Goal: Information Seeking & Learning: Find specific fact

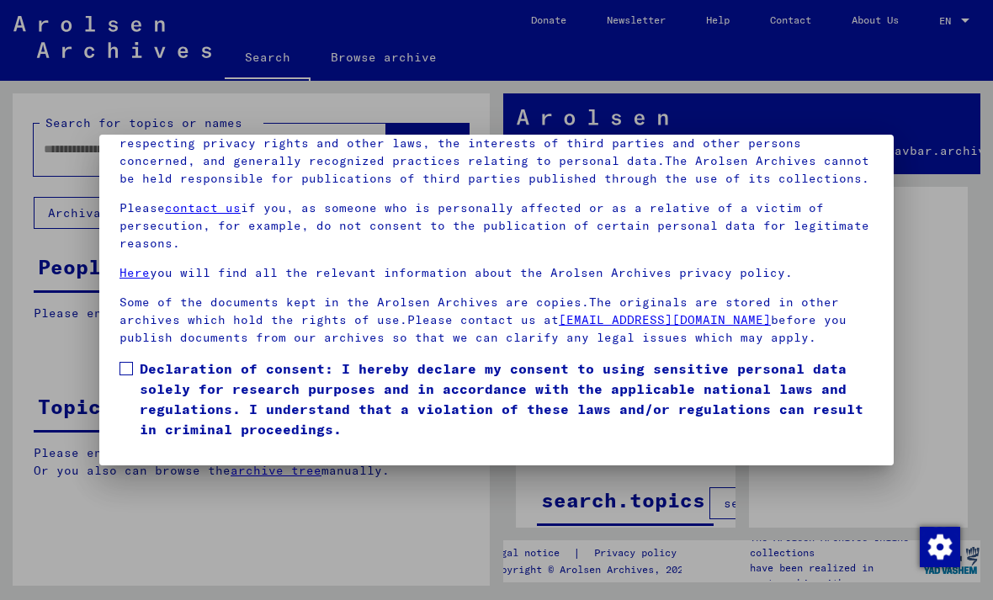
scroll to position [179, 0]
click at [148, 358] on span "Declaration of consent: I hereby declare my consent to using sensitive personal…" at bounding box center [507, 398] width 734 height 81
click at [169, 448] on button "I agree" at bounding box center [160, 464] width 82 height 32
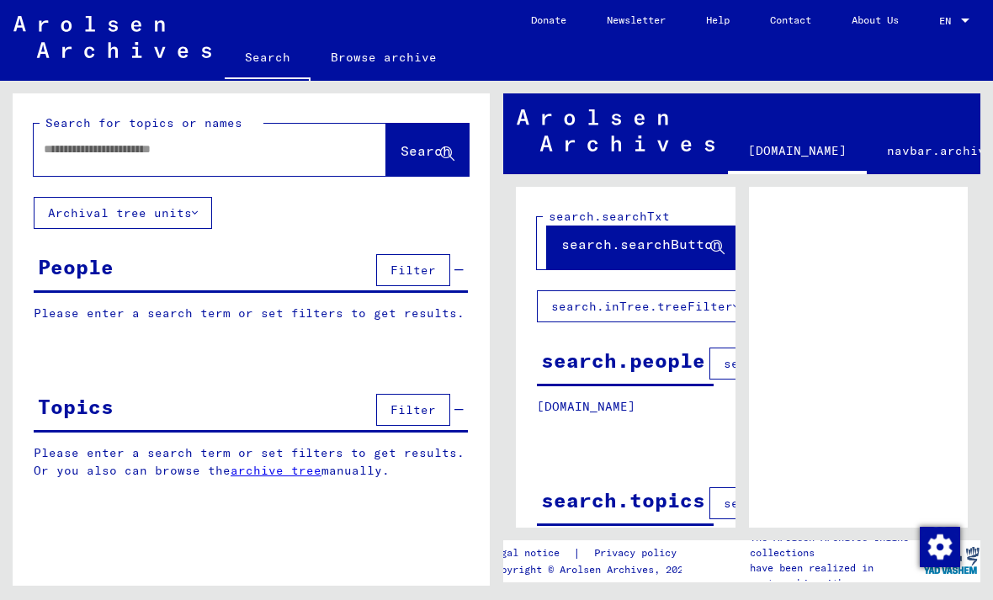
click at [309, 156] on input "text" at bounding box center [195, 150] width 302 height 18
click at [409, 158] on span "Search" at bounding box center [425, 150] width 50 height 17
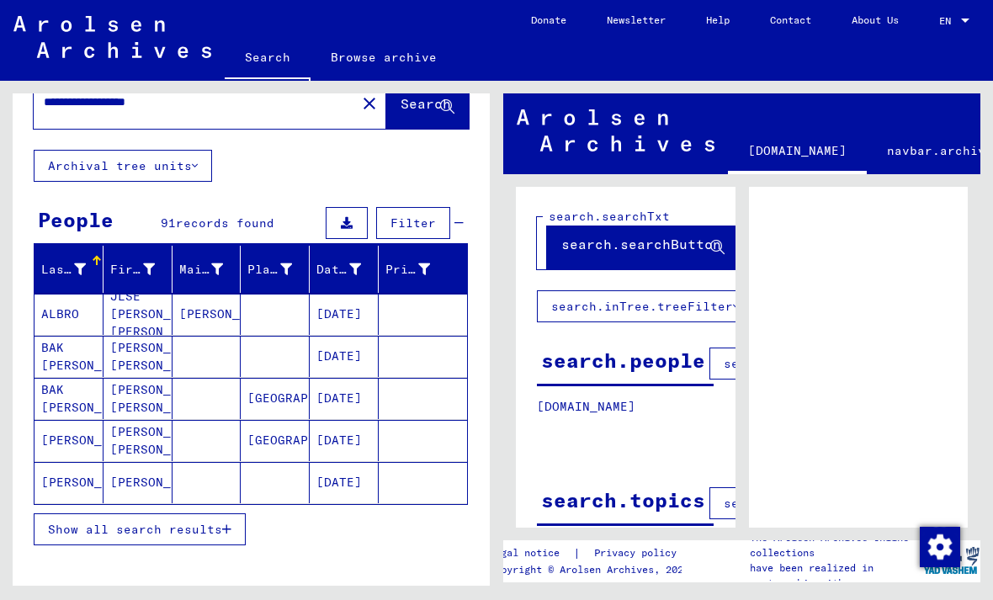
scroll to position [48, 0]
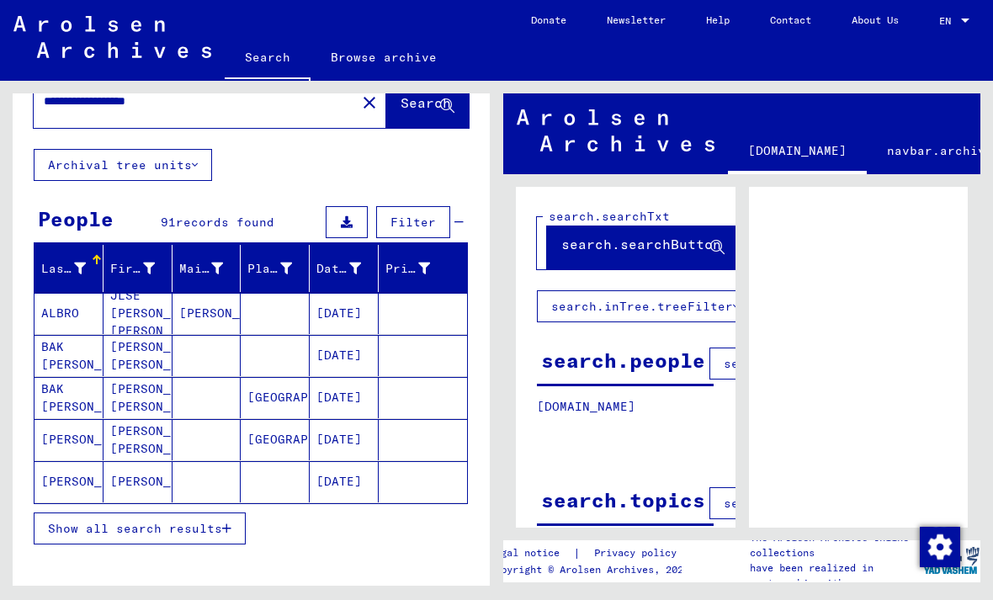
click at [213, 522] on span "Show all search results" at bounding box center [135, 528] width 174 height 15
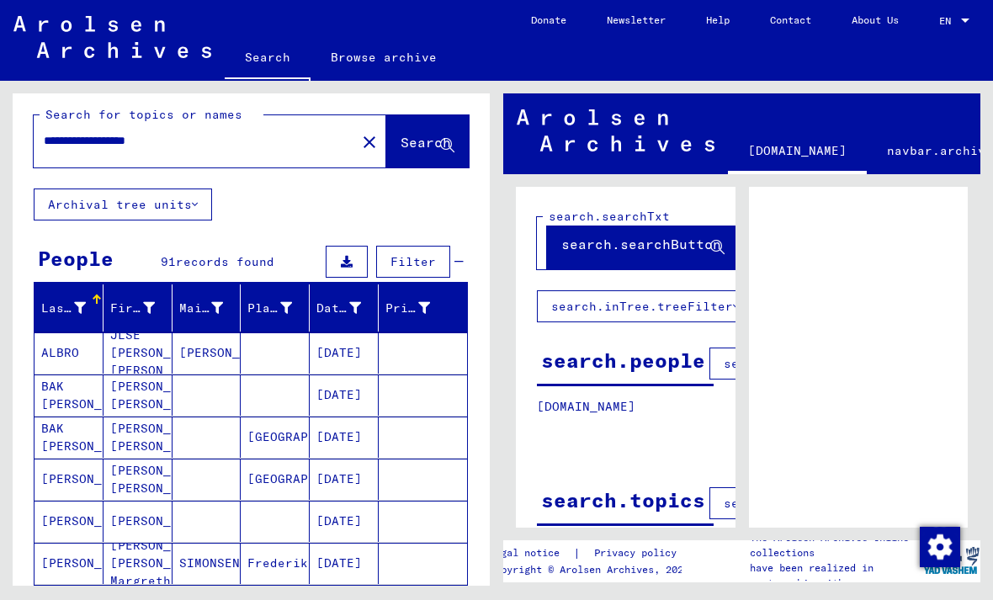
scroll to position [3, 0]
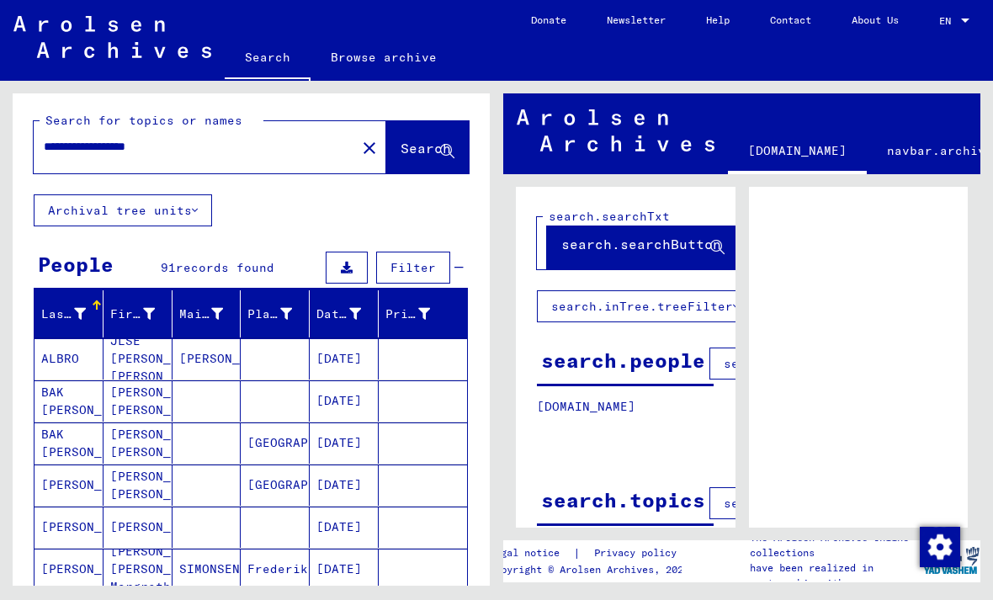
click at [240, 155] on input "**********" at bounding box center [195, 147] width 302 height 18
click at [417, 152] on span "Search" at bounding box center [425, 148] width 50 height 17
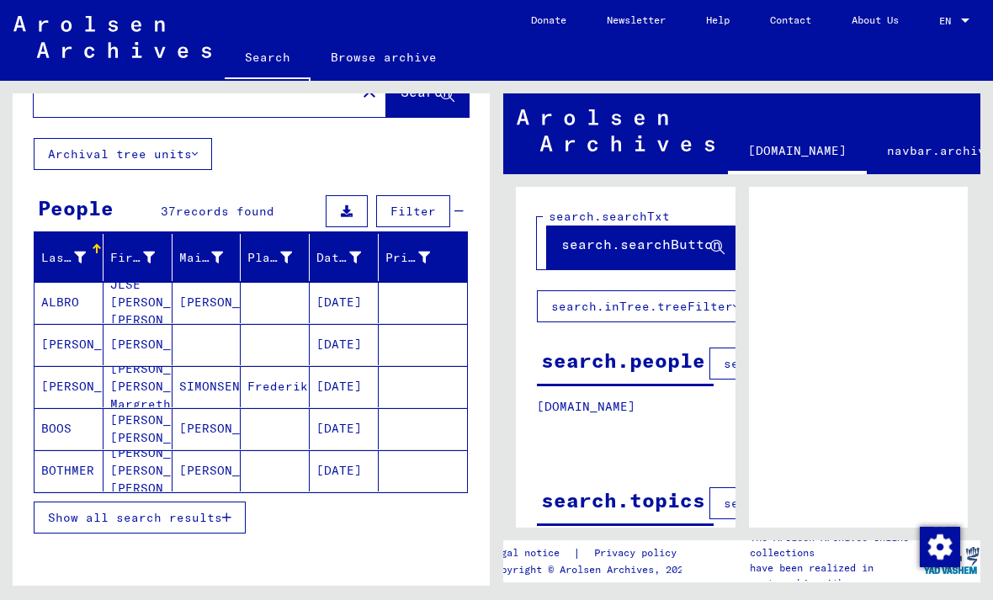
scroll to position [78, 0]
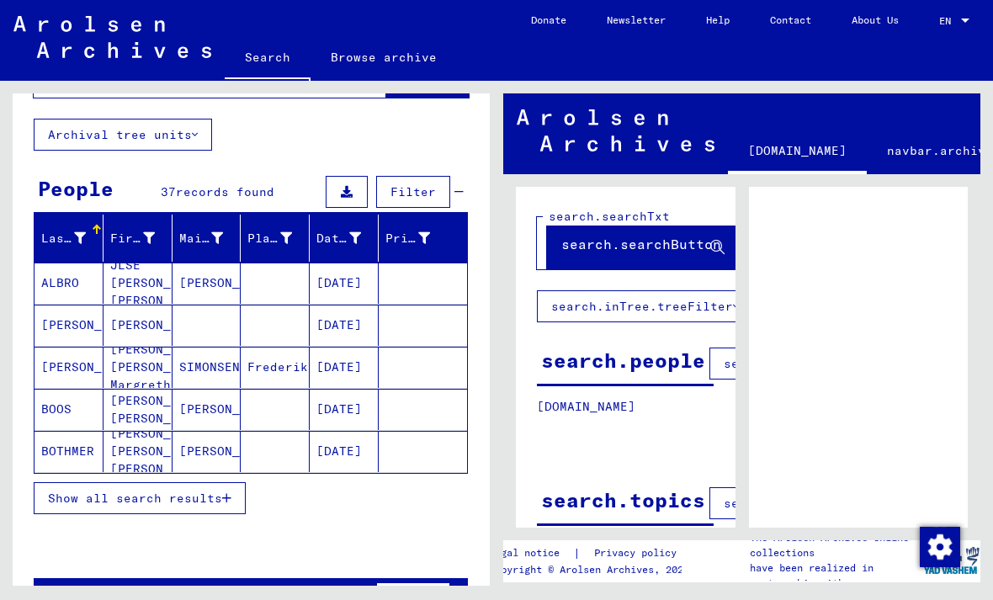
click at [224, 492] on icon "button" at bounding box center [226, 498] width 9 height 12
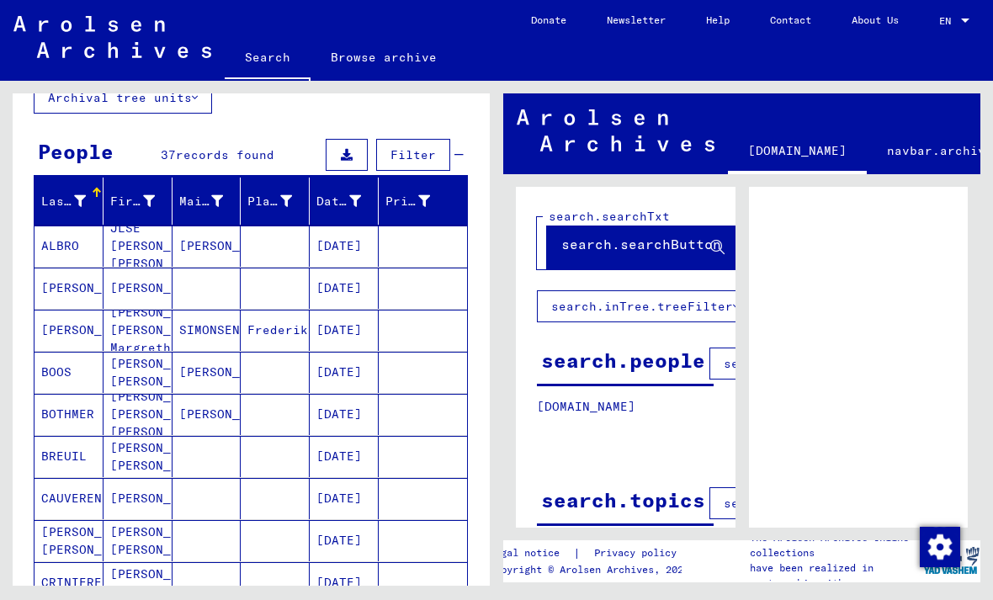
scroll to position [116, 0]
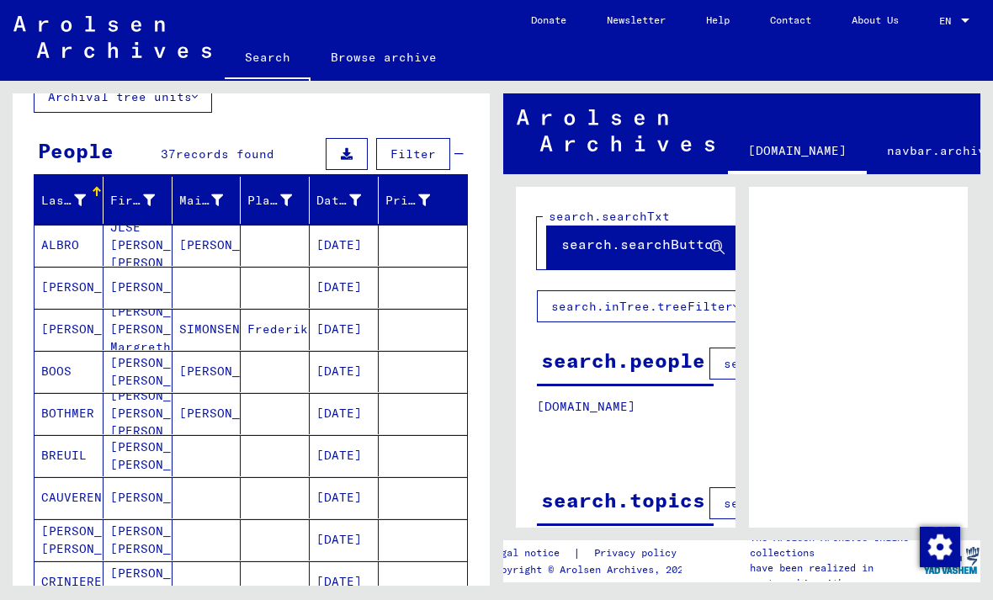
click at [353, 248] on mat-cell "[DATE]" at bounding box center [344, 245] width 69 height 41
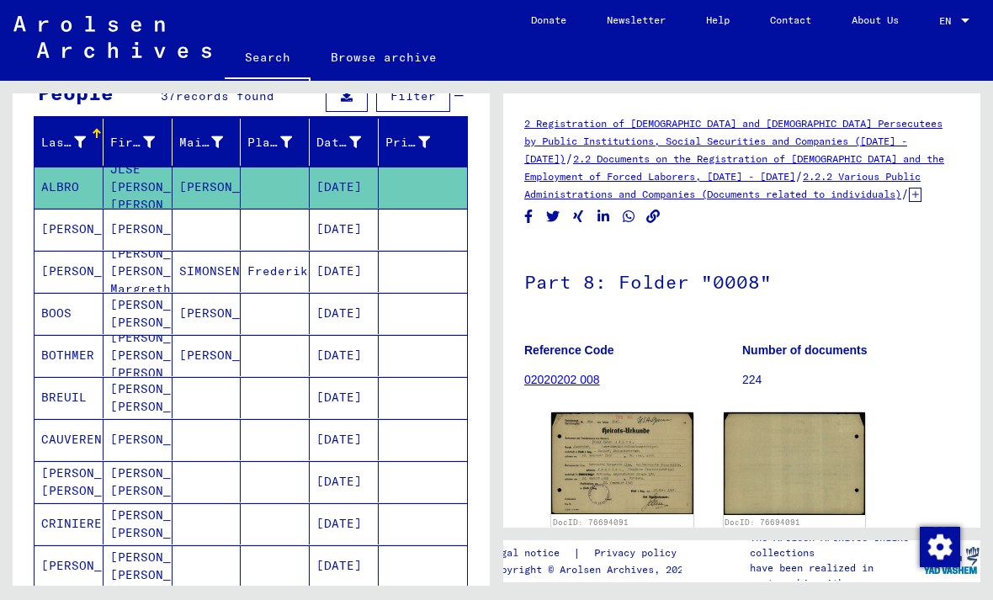
scroll to position [178, 0]
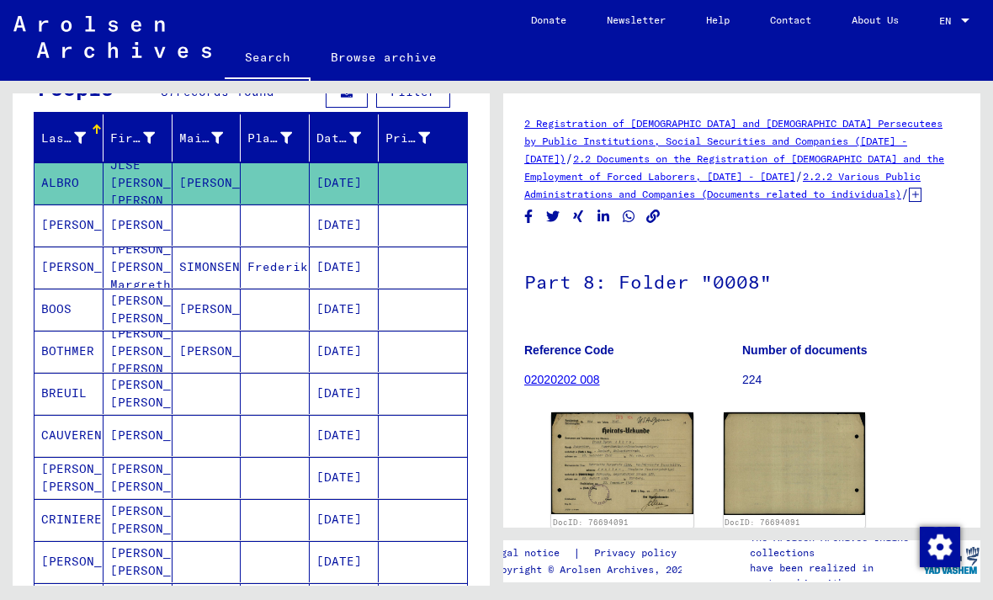
click at [374, 228] on mat-cell "[DATE]" at bounding box center [344, 224] width 69 height 41
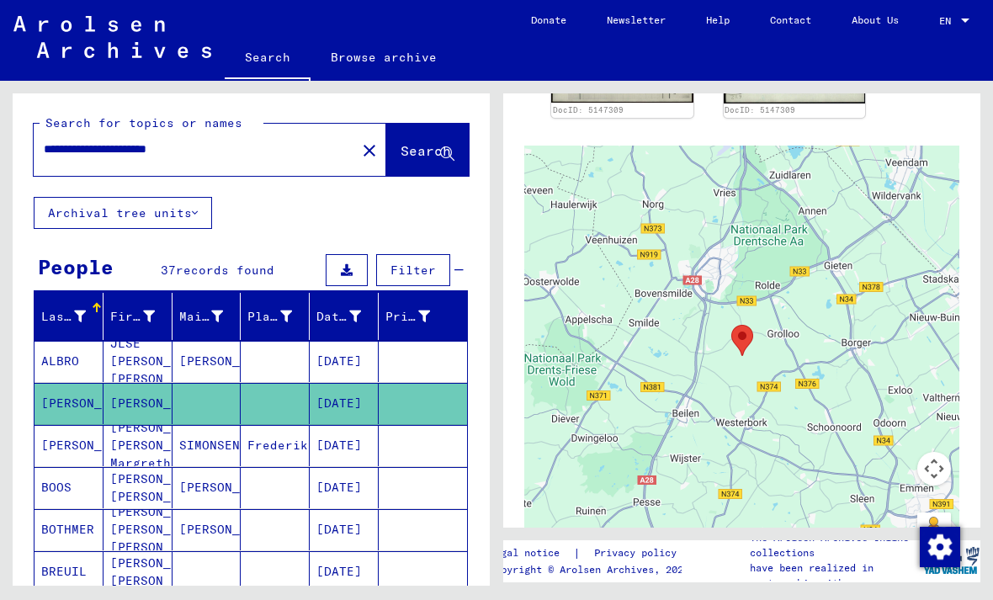
click at [283, 157] on input "**********" at bounding box center [195, 150] width 302 height 18
type input "**********"
click at [415, 159] on span "Search" at bounding box center [425, 150] width 50 height 17
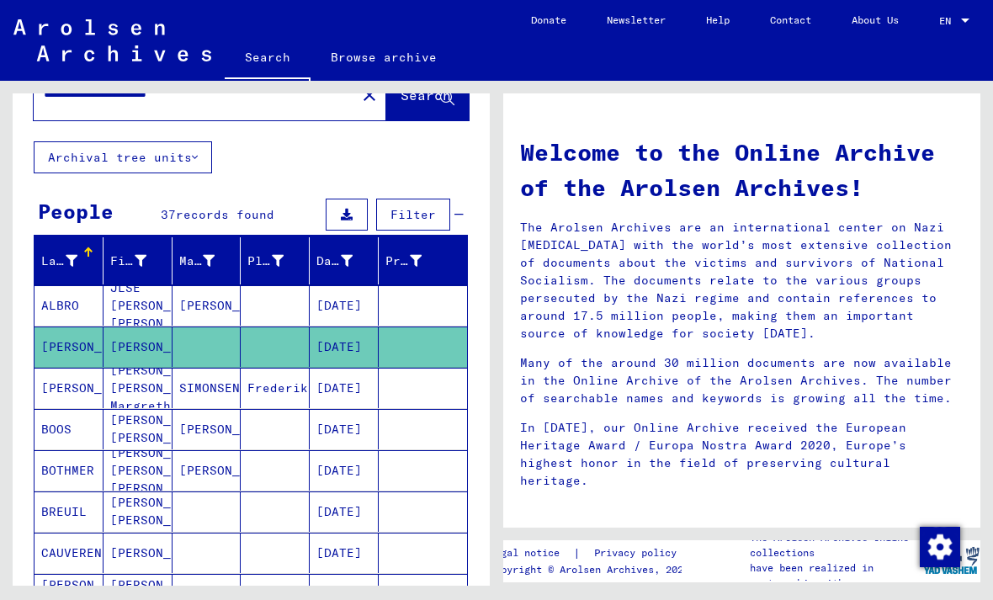
scroll to position [57, 0]
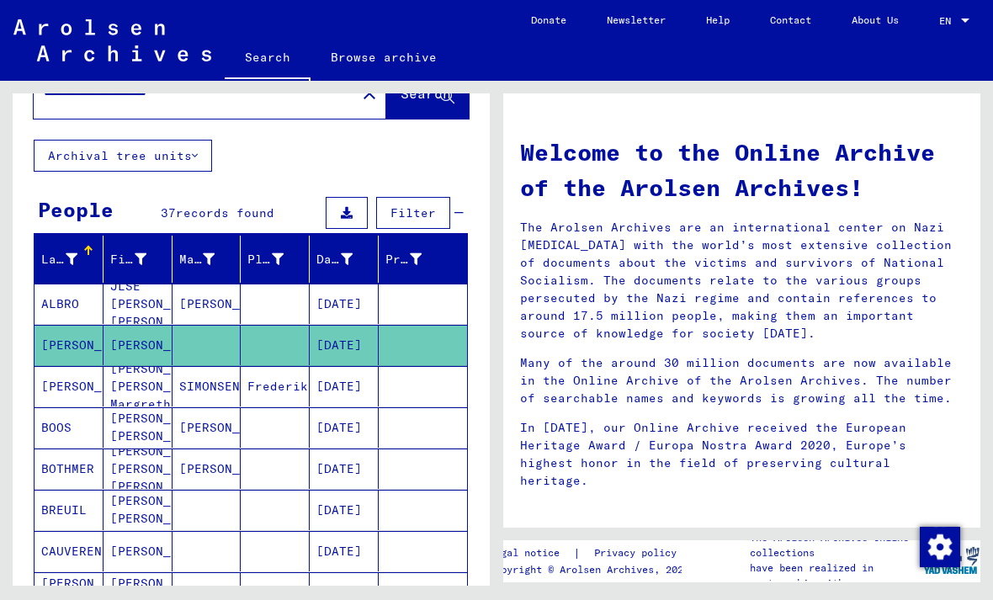
click at [371, 344] on mat-cell "[DATE]" at bounding box center [344, 345] width 69 height 40
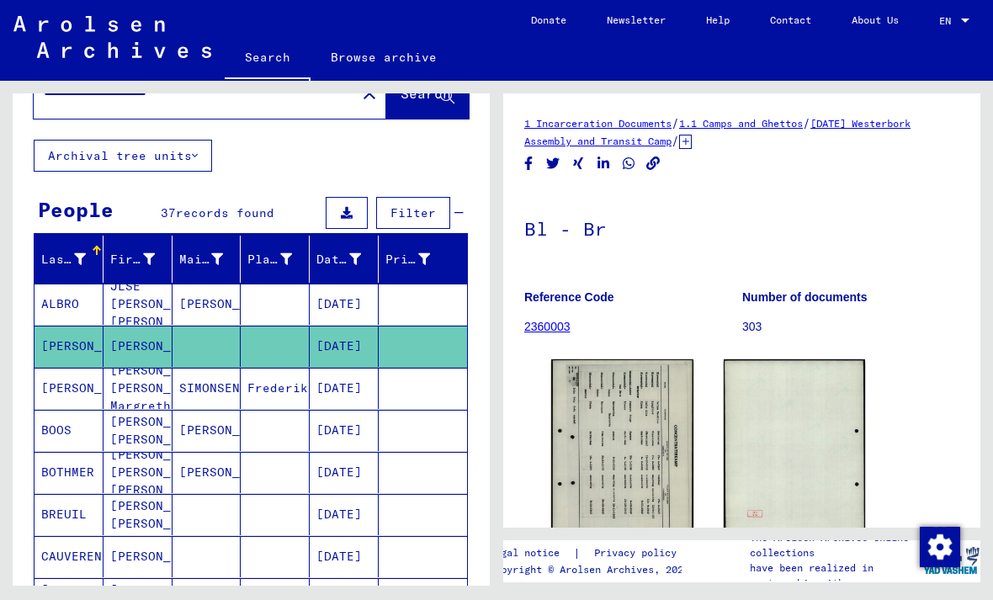
click at [652, 404] on img at bounding box center [622, 458] width 142 height 198
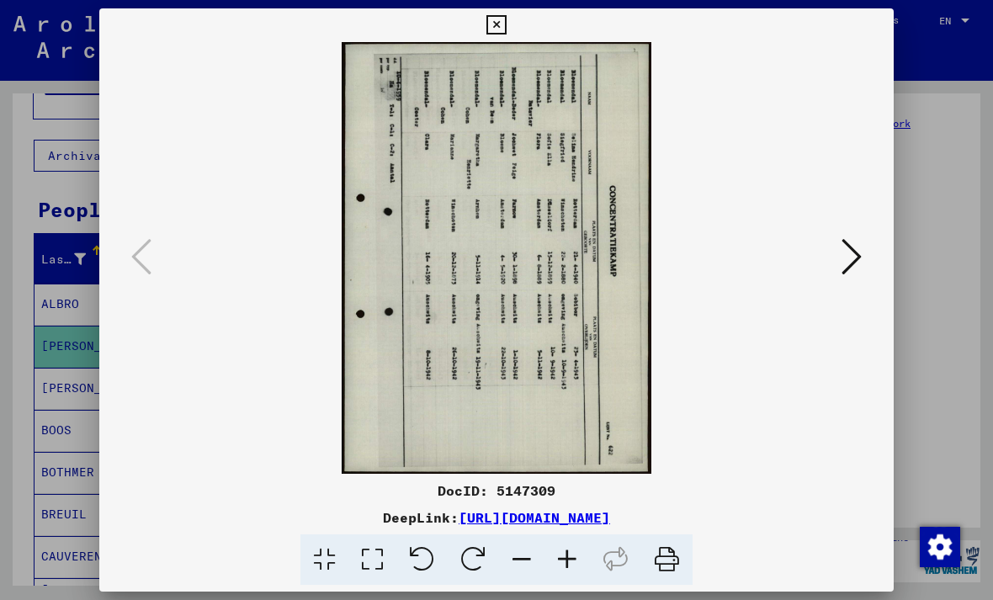
click at [487, 557] on icon at bounding box center [473, 559] width 51 height 51
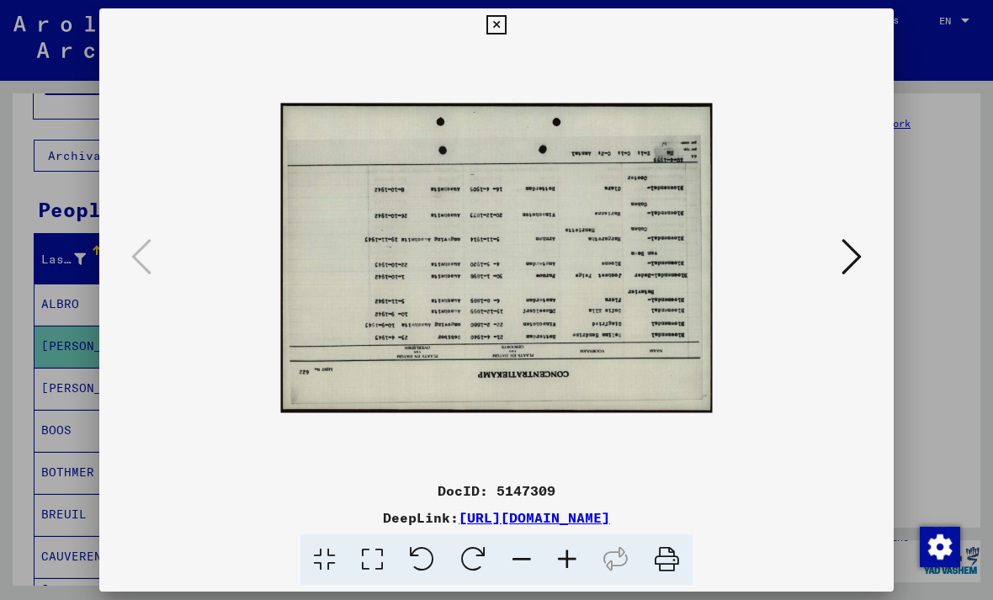
click at [477, 555] on icon at bounding box center [473, 559] width 51 height 51
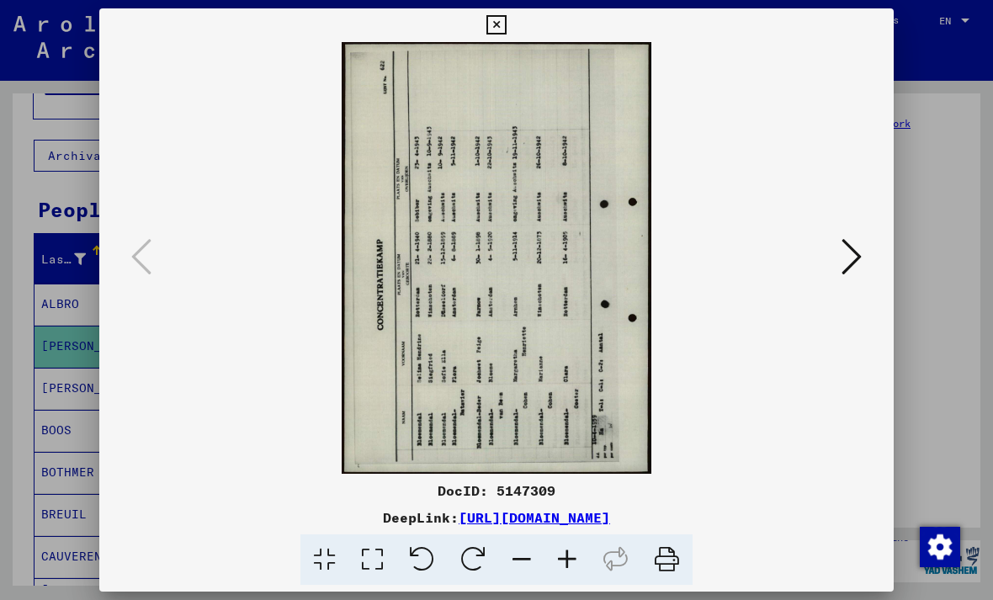
click at [486, 556] on icon at bounding box center [473, 559] width 51 height 51
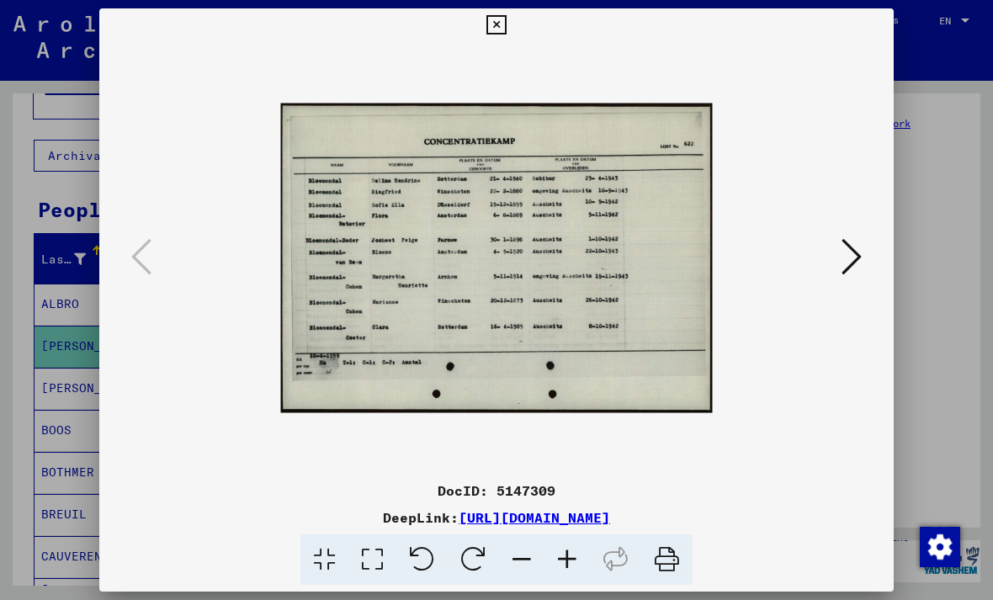
click at [506, 23] on icon at bounding box center [495, 25] width 19 height 20
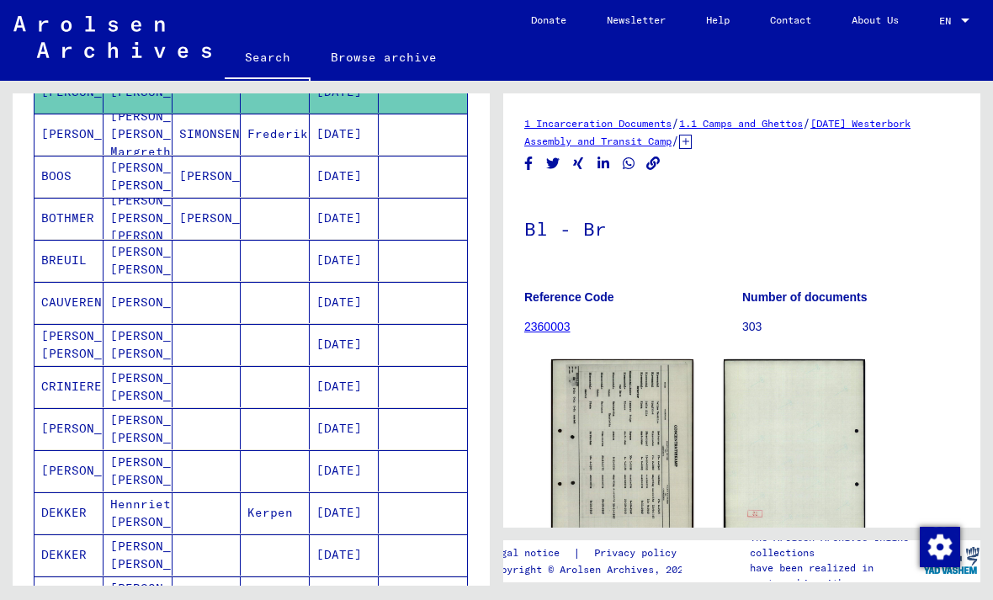
scroll to position [316, 0]
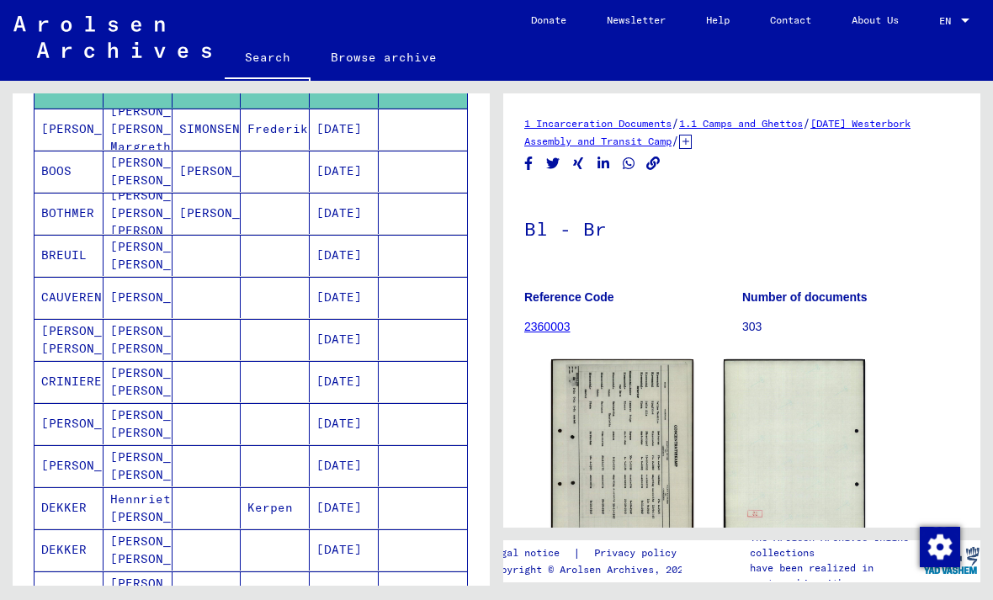
click at [344, 417] on mat-cell "[DATE]" at bounding box center [344, 423] width 69 height 41
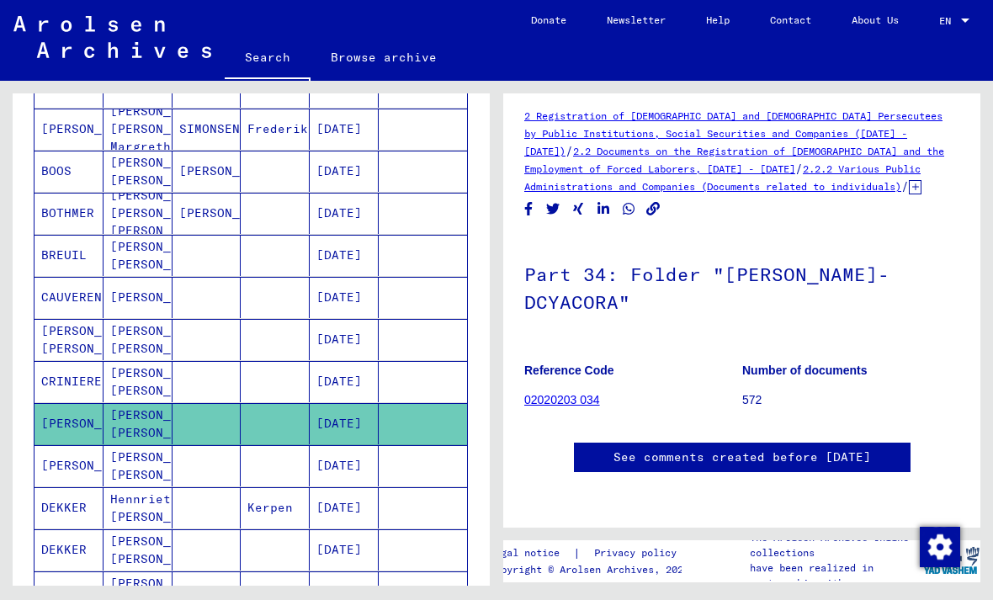
scroll to position [92, 0]
click at [564, 393] on link "02020203 034" at bounding box center [562, 399] width 76 height 13
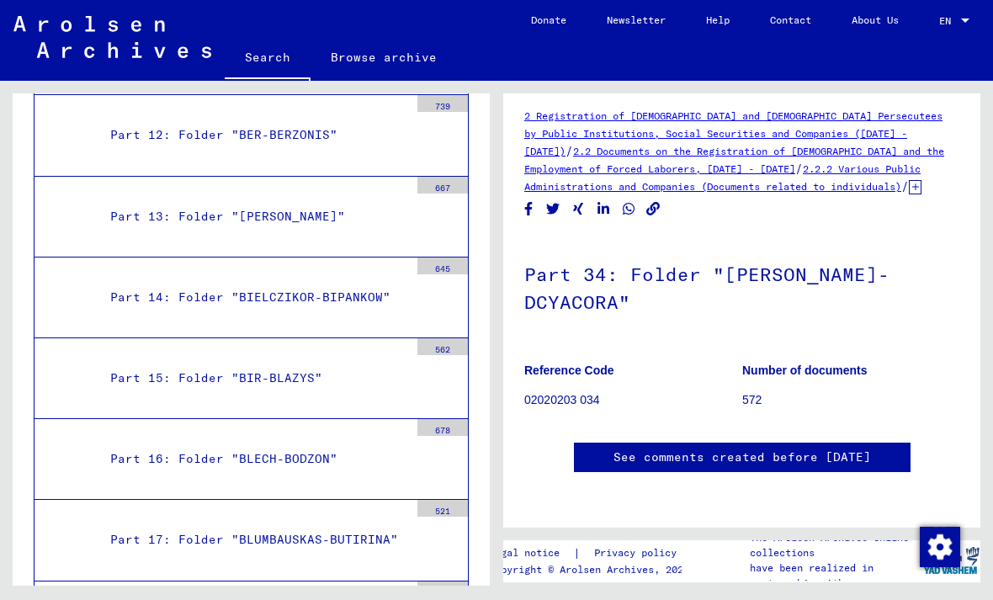
scroll to position [74, 0]
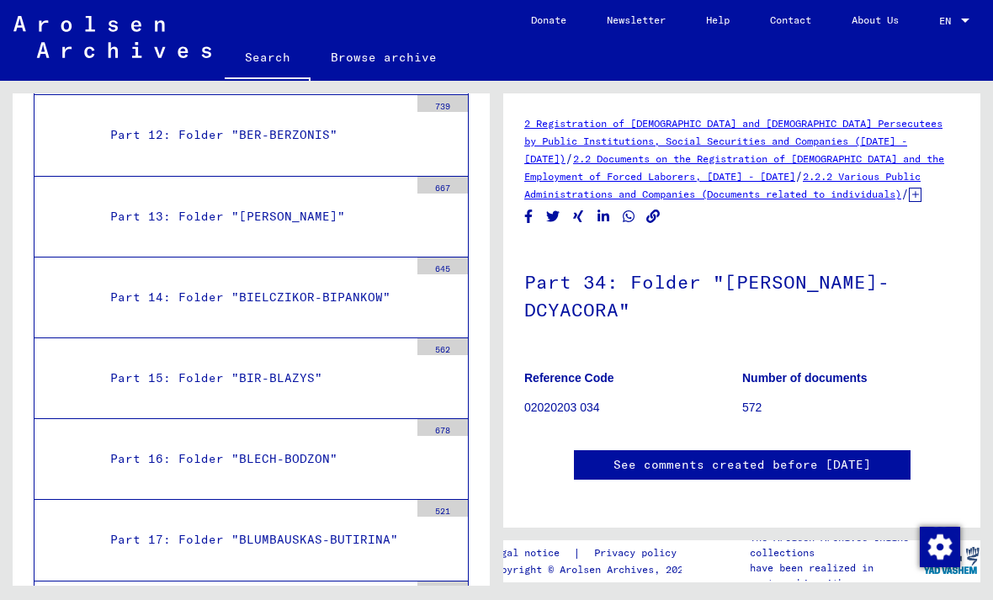
scroll to position [0, 0]
click at [555, 399] on p "02020203 034" at bounding box center [632, 408] width 217 height 18
click at [565, 399] on p "02020203 034" at bounding box center [632, 408] width 217 height 18
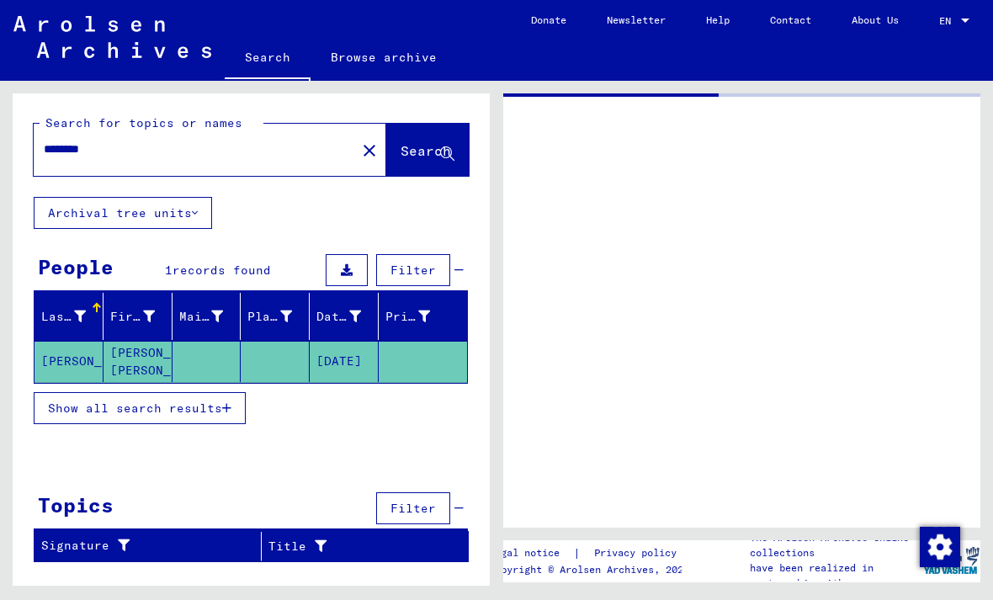
type input "**********"
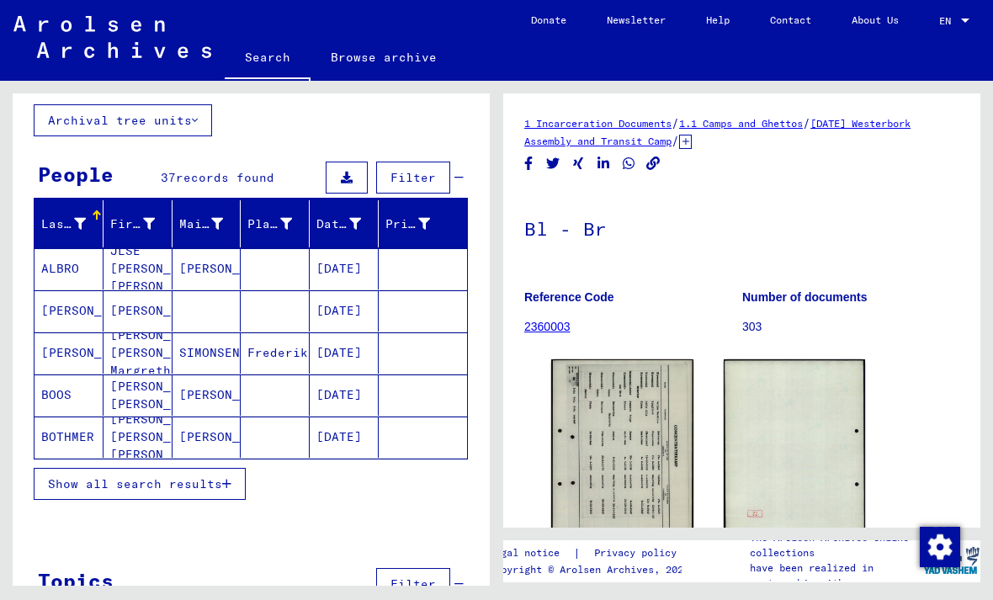
scroll to position [92, 0]
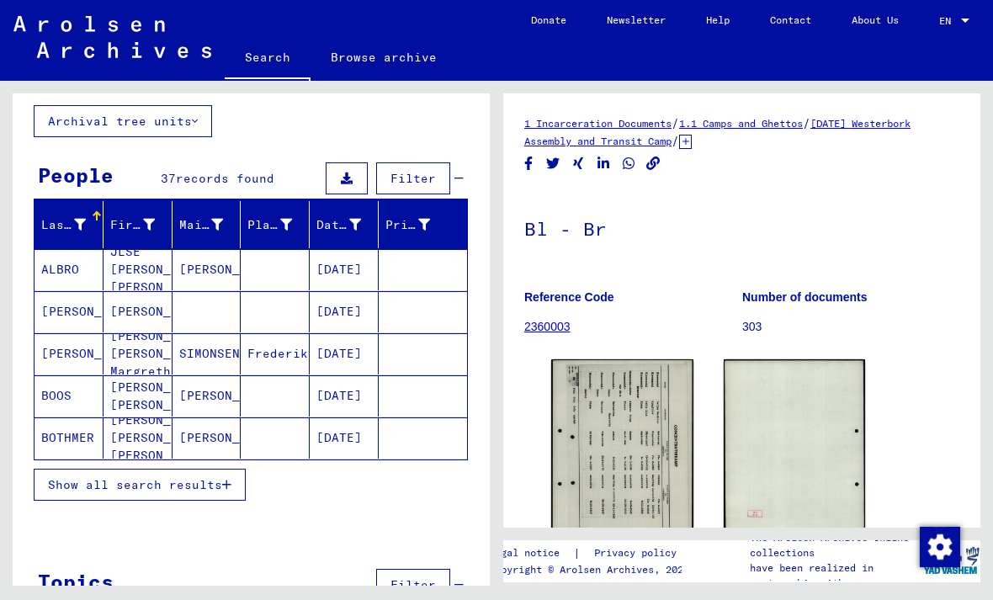
click at [209, 477] on span "Show all search results" at bounding box center [135, 484] width 174 height 15
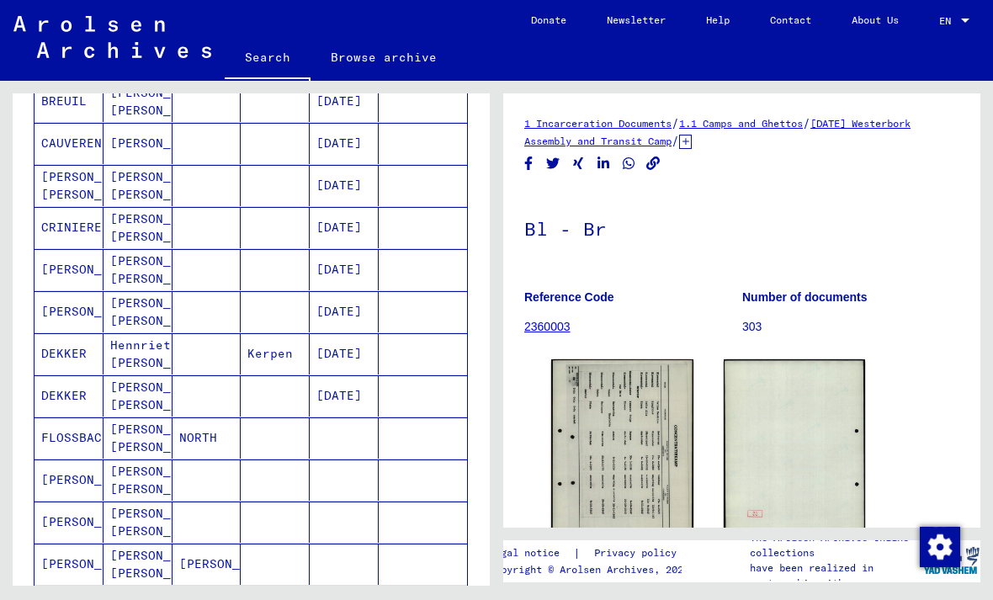
scroll to position [471, 0]
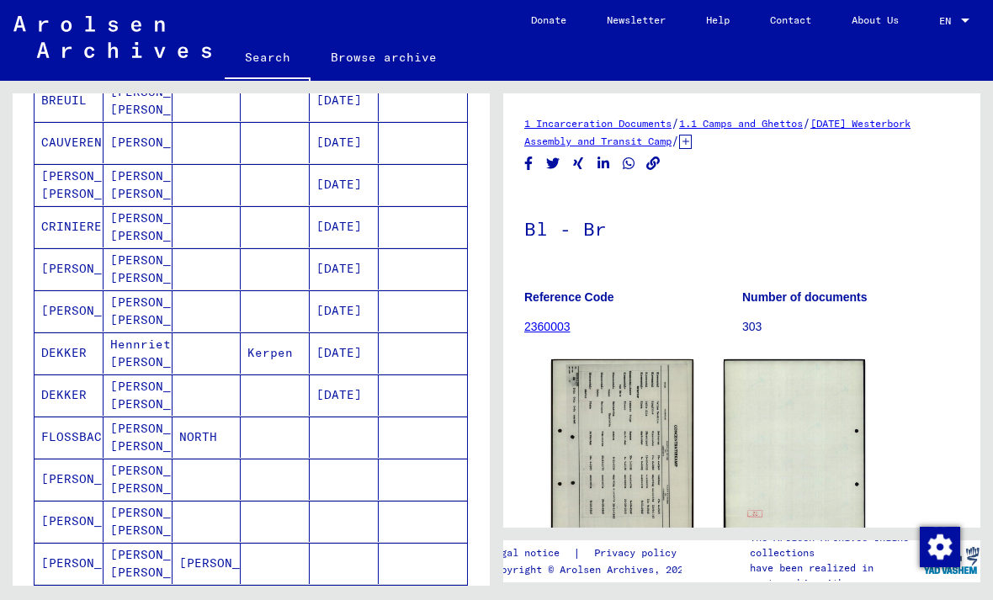
click at [367, 348] on mat-cell "[DATE]" at bounding box center [344, 352] width 69 height 41
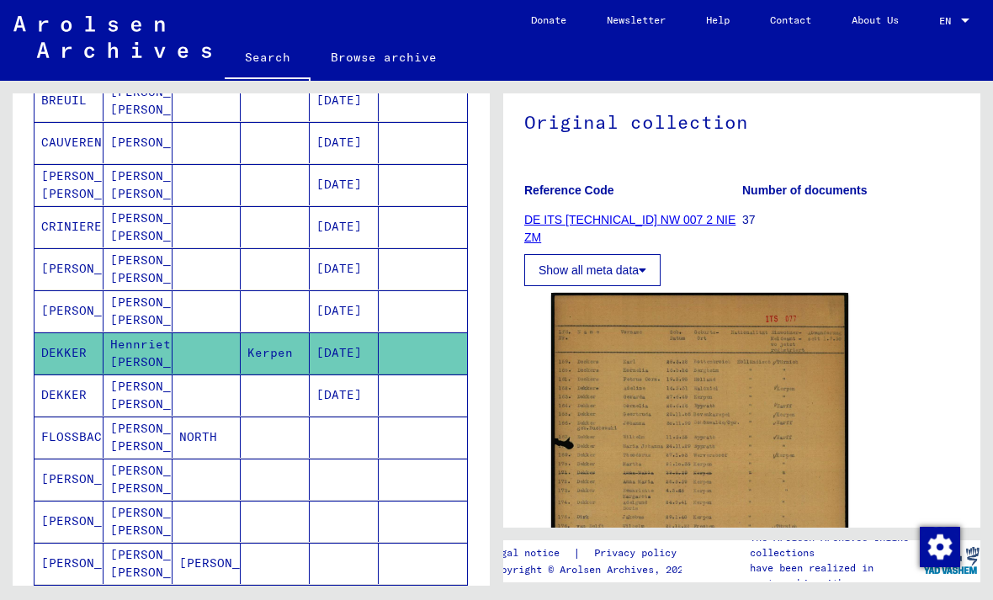
scroll to position [206, 0]
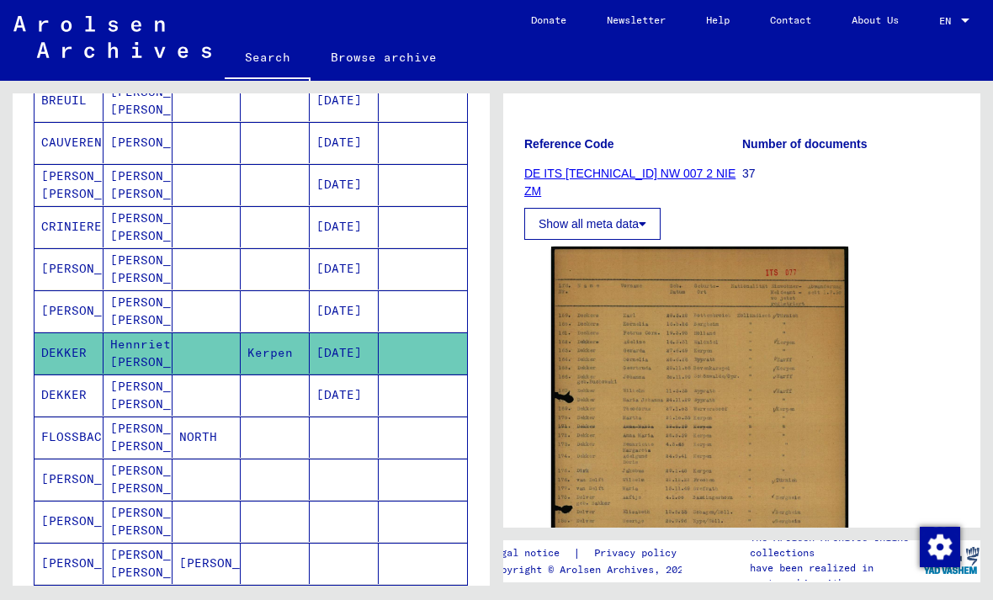
click at [783, 328] on img at bounding box center [699, 454] width 297 height 415
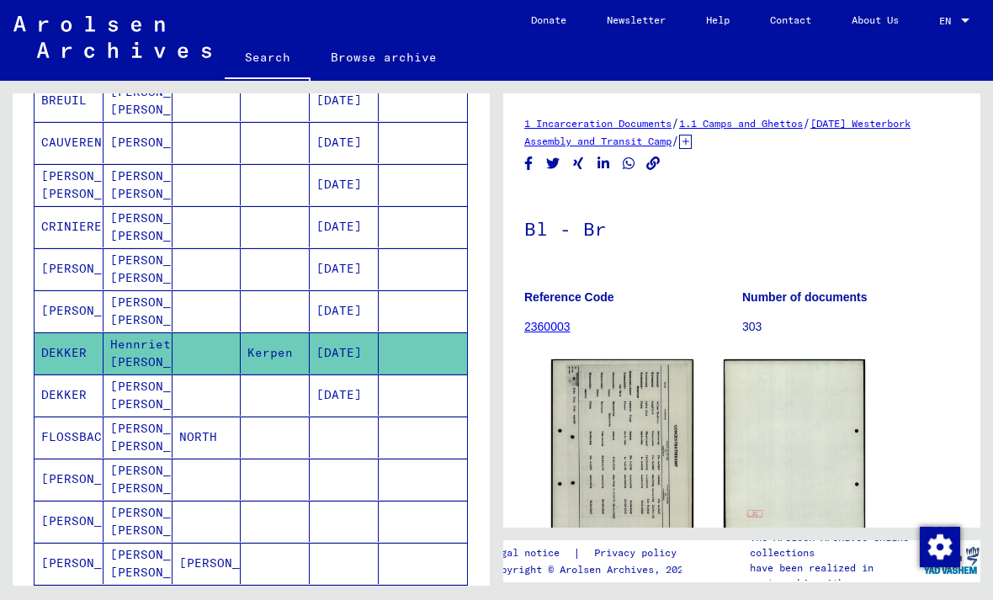
click at [259, 395] on mat-cell at bounding box center [275, 394] width 69 height 41
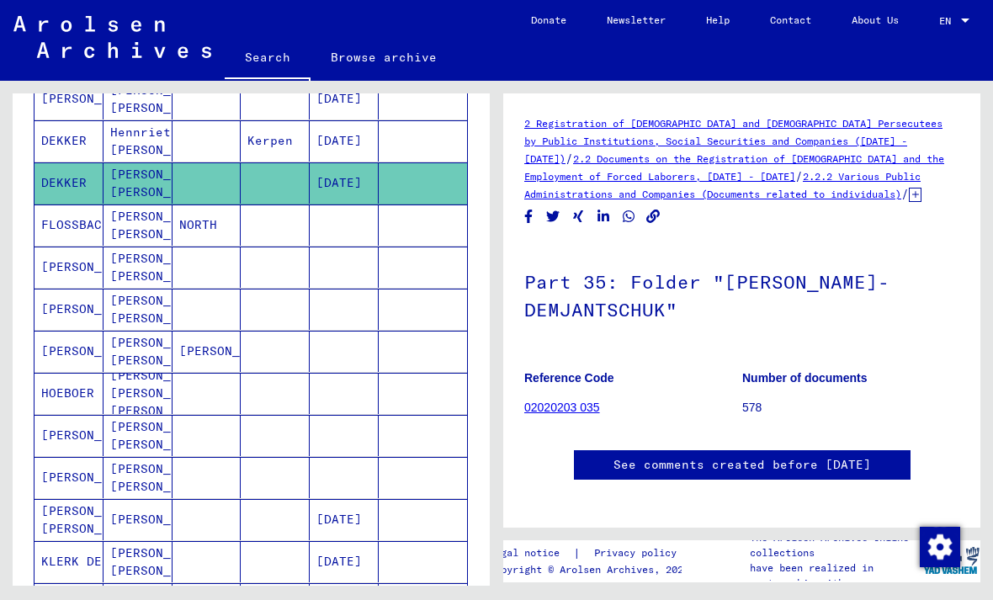
scroll to position [685, 0]
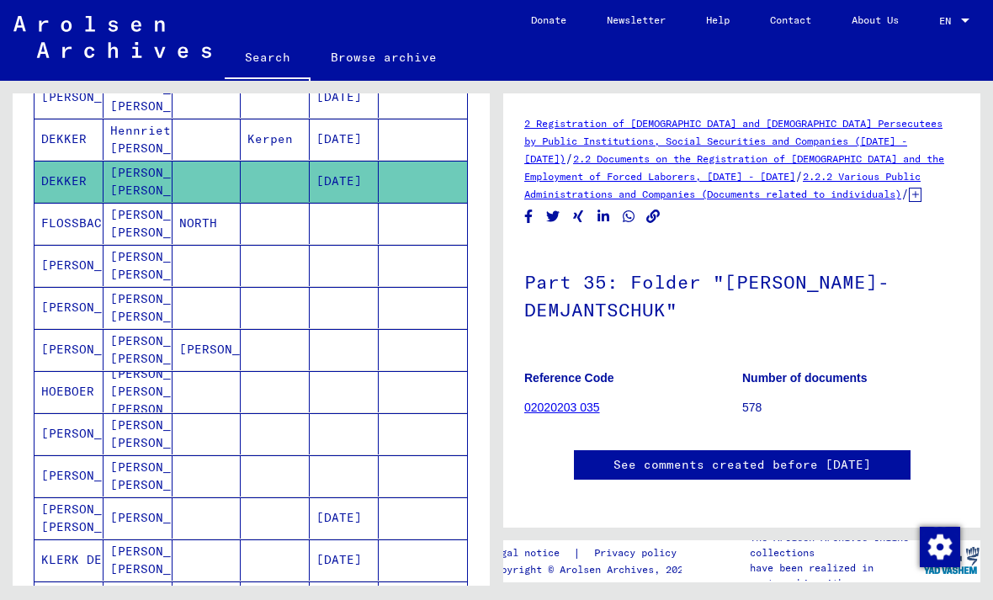
click at [136, 304] on mat-cell "[PERSON_NAME] [PERSON_NAME]" at bounding box center [137, 307] width 69 height 41
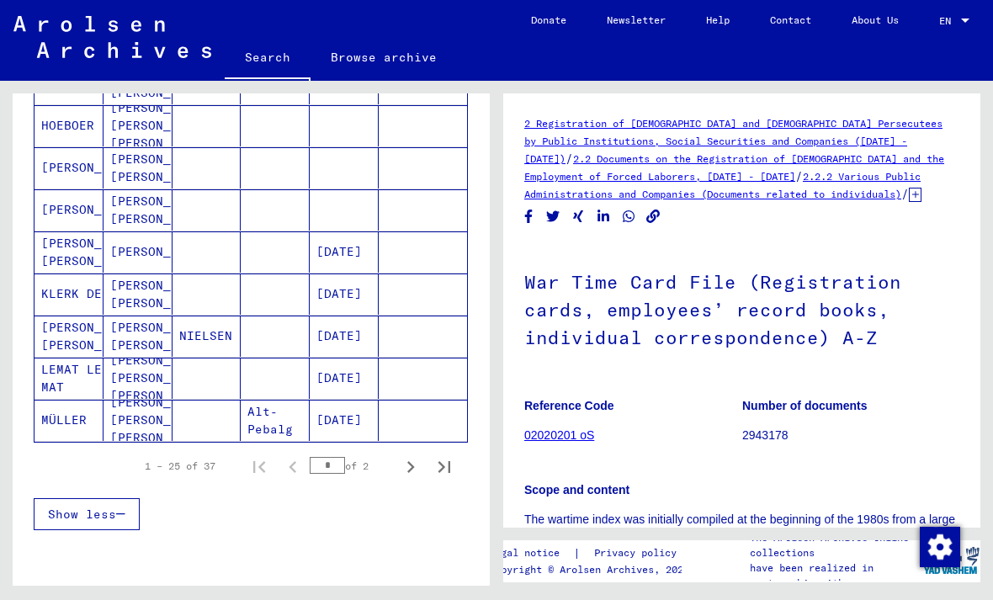
scroll to position [952, 0]
click at [135, 292] on mat-cell "[PERSON_NAME] [PERSON_NAME]" at bounding box center [137, 293] width 69 height 41
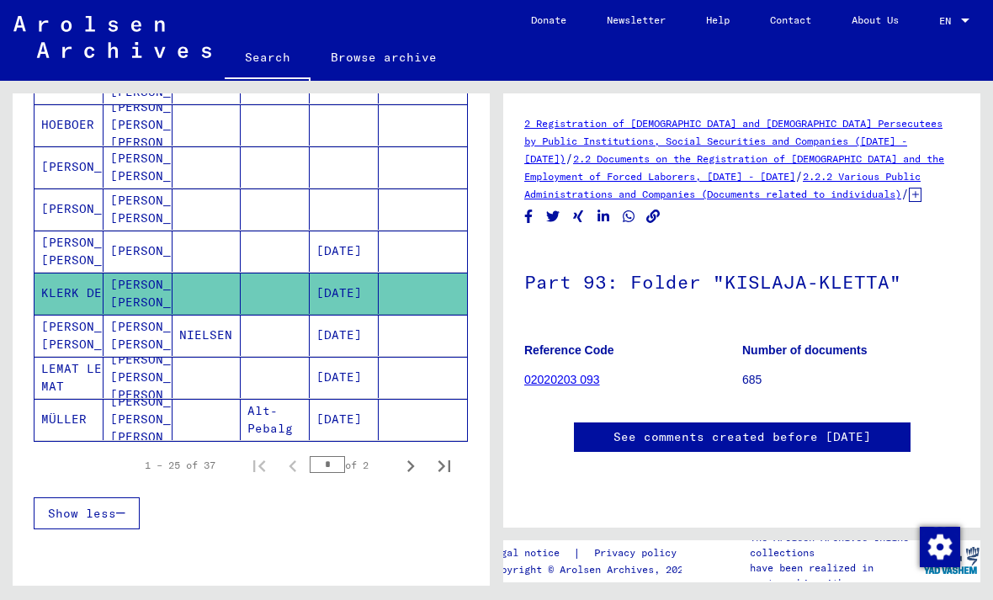
click at [175, 337] on mat-cell "NIELSEN" at bounding box center [206, 335] width 69 height 41
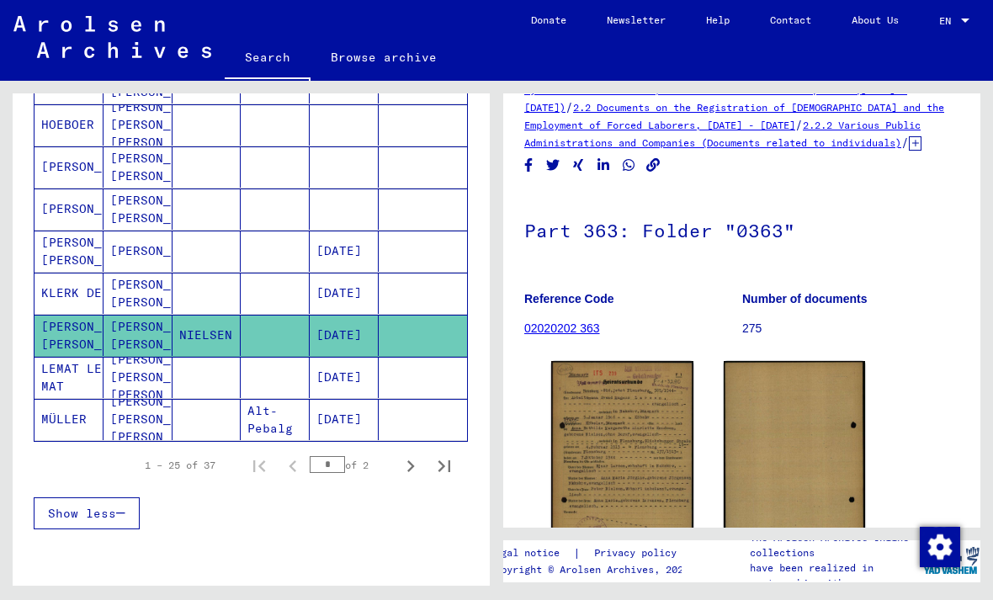
scroll to position [64, 0]
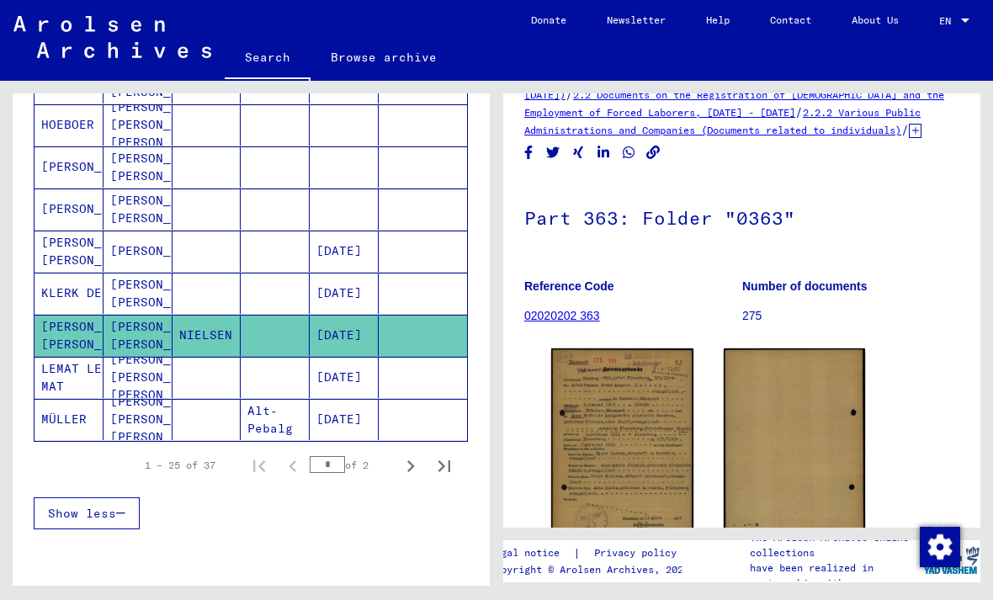
click at [648, 425] on img at bounding box center [622, 447] width 142 height 199
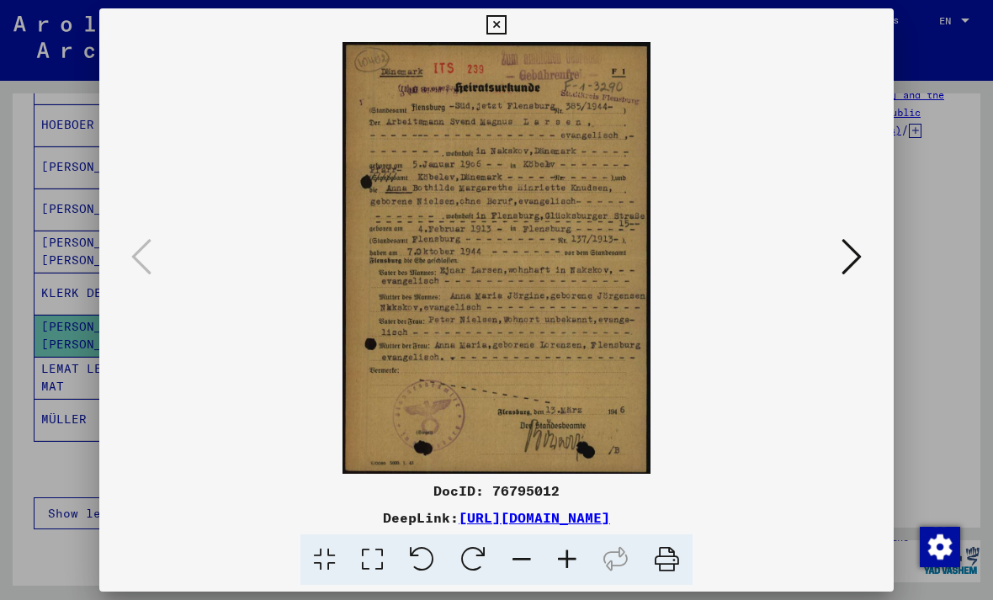
click at [511, 28] on button at bounding box center [495, 25] width 29 height 34
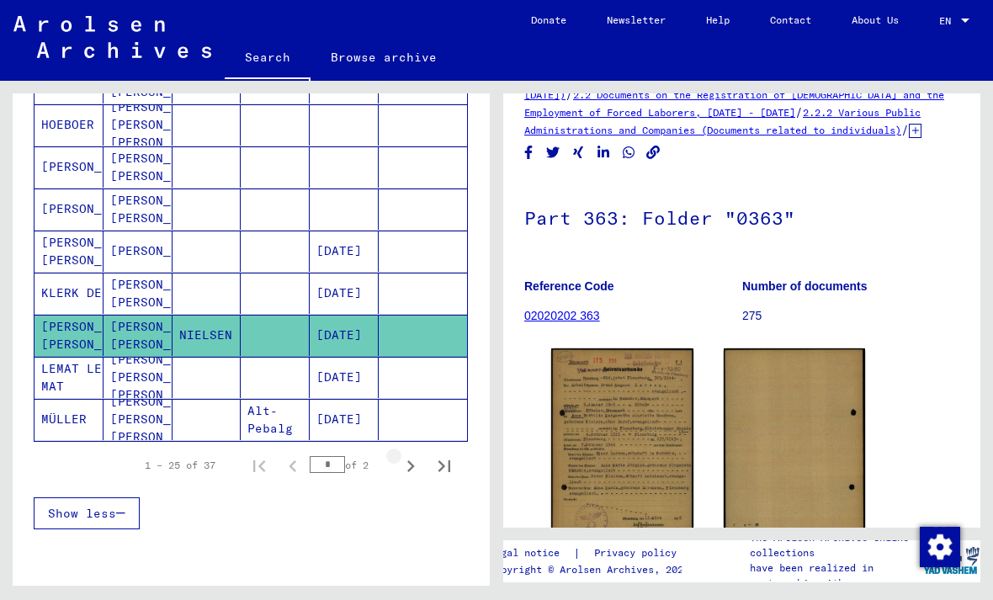
click at [418, 461] on icon "Next page" at bounding box center [411, 466] width 24 height 24
type input "*"
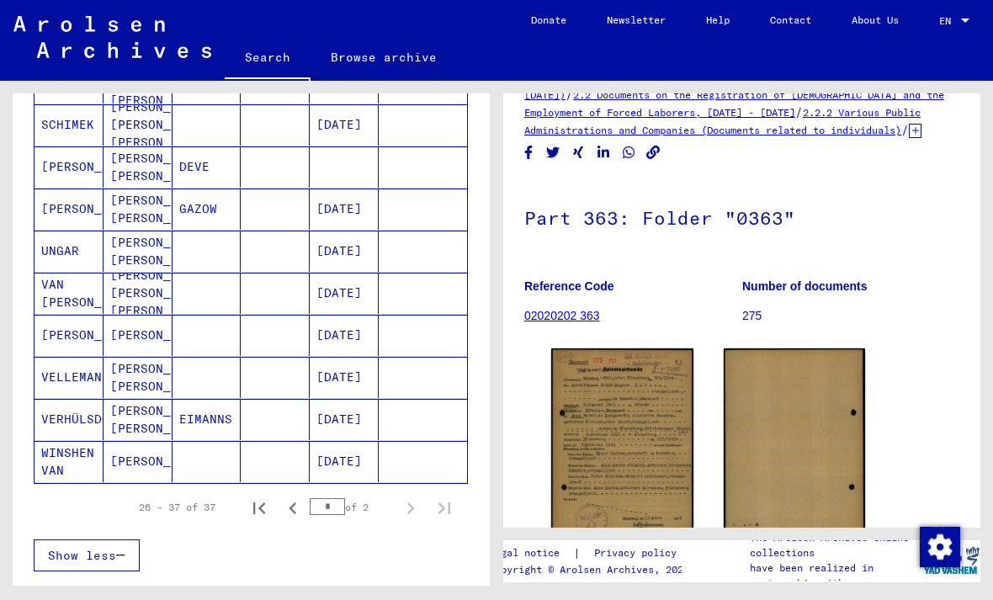
scroll to position [364, 0]
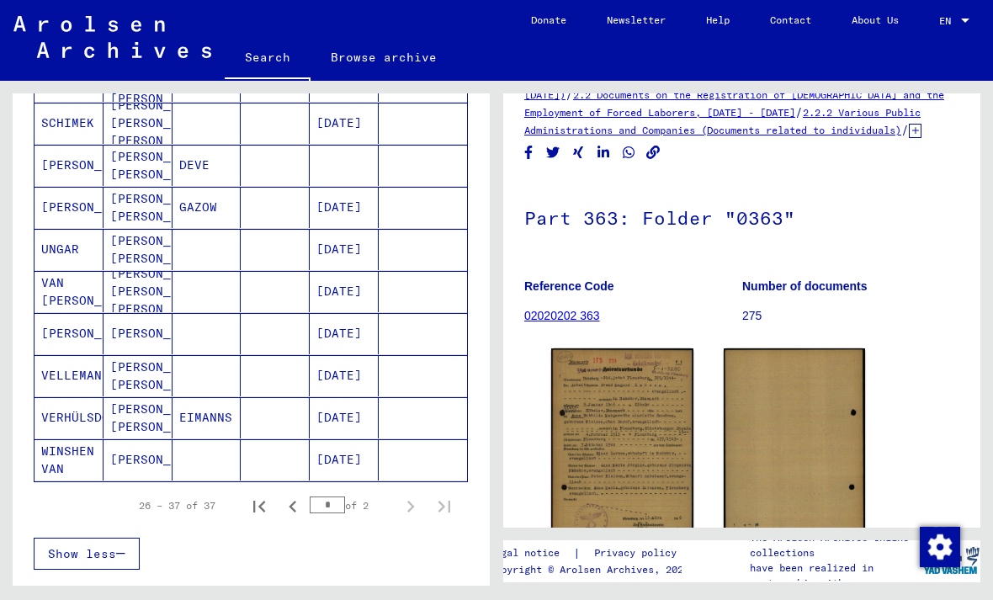
click at [411, 455] on mat-cell at bounding box center [423, 459] width 88 height 41
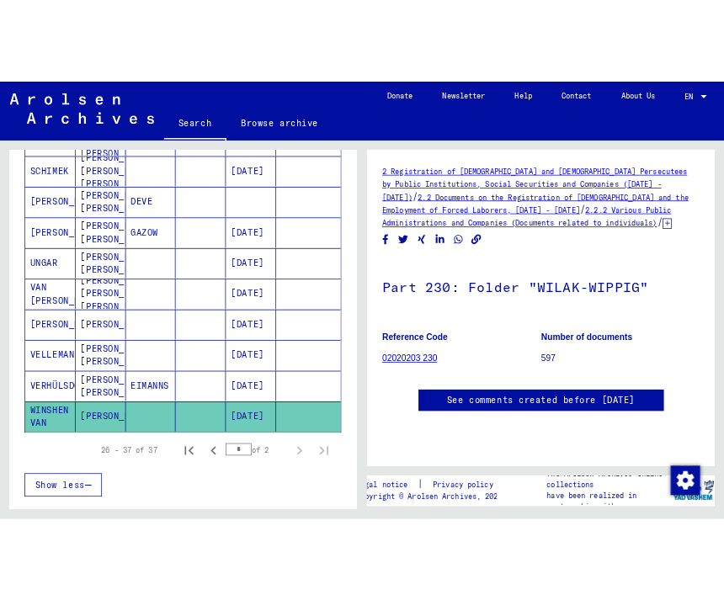
scroll to position [298, 0]
